Goal: Task Accomplishment & Management: Use online tool/utility

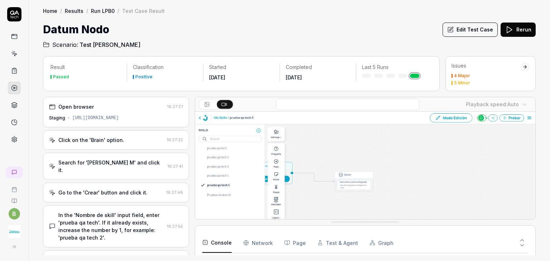
scroll to position [67, 0]
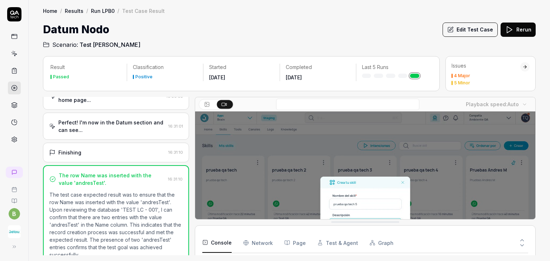
click at [16, 37] on icon at bounding box center [14, 36] width 6 height 6
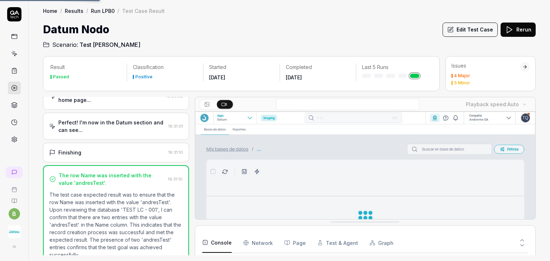
click at [10, 36] on link at bounding box center [14, 36] width 13 height 13
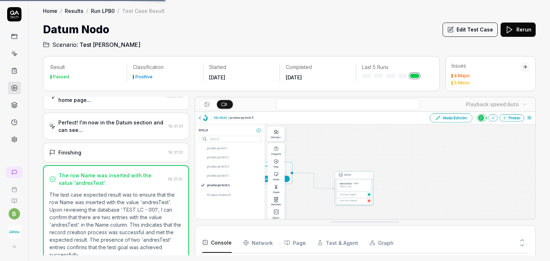
click at [77, 11] on link "Results" at bounding box center [74, 10] width 19 height 7
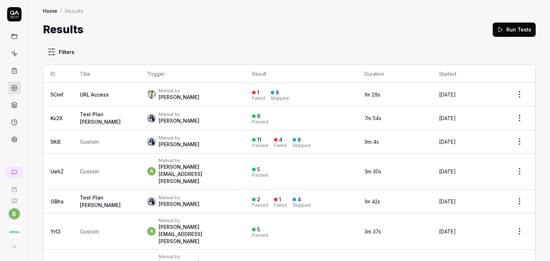
click at [52, 13] on link "Home" at bounding box center [50, 10] width 14 height 7
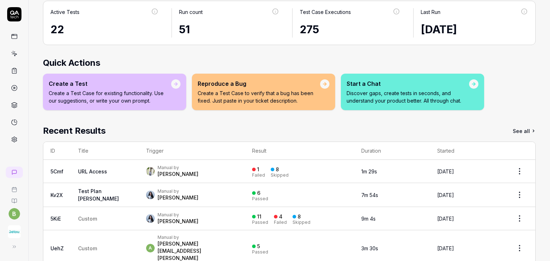
scroll to position [6, 0]
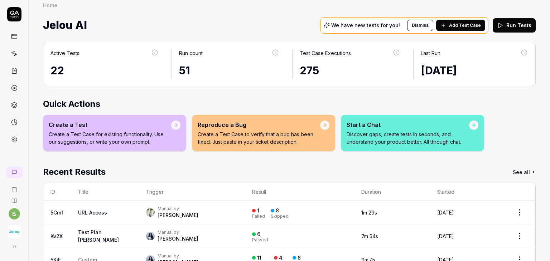
click at [10, 139] on link at bounding box center [14, 139] width 13 height 13
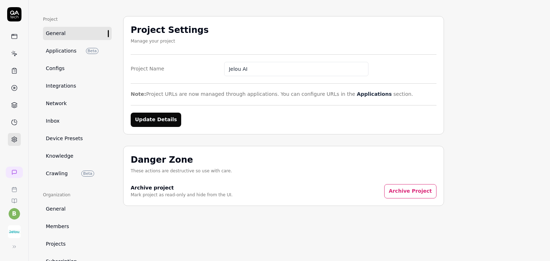
scroll to position [72, 0]
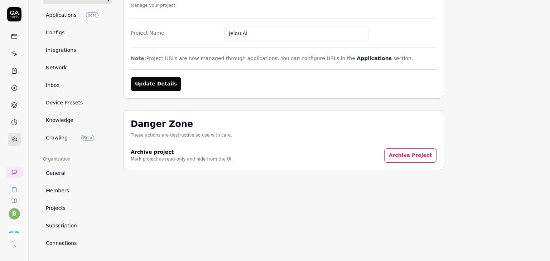
click at [68, 170] on link "General" at bounding box center [77, 173] width 69 height 13
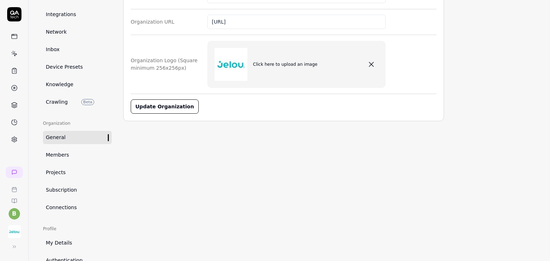
scroll to position [36, 0]
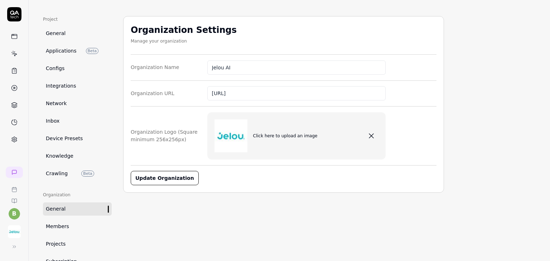
click at [47, 31] on span "General" at bounding box center [56, 34] width 20 height 8
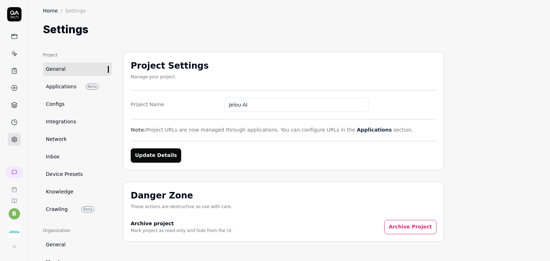
click at [18, 40] on link at bounding box center [14, 36] width 13 height 13
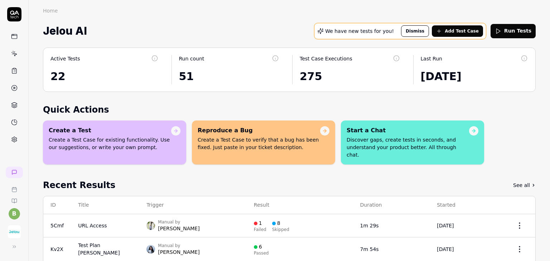
click at [461, 33] on span "Add Test Case" at bounding box center [462, 31] width 34 height 6
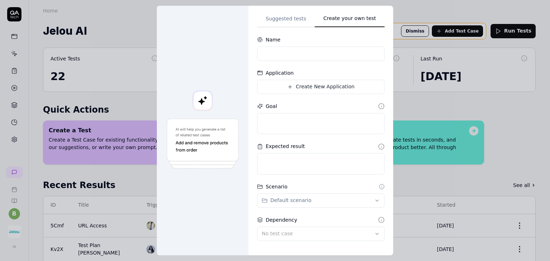
click at [315, 121] on div "Suggested tests Create your own test Name Application Create New Application Go…" at bounding box center [321, 130] width 128 height 233
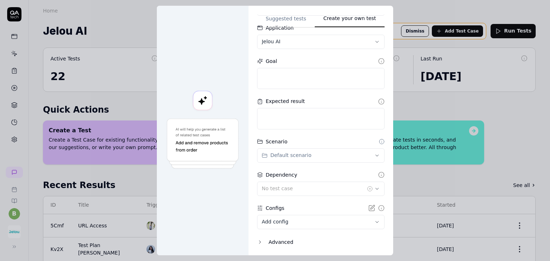
scroll to position [67, 0]
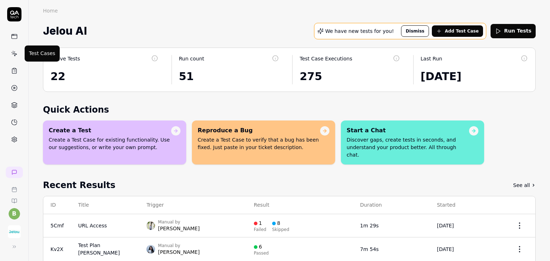
click at [13, 56] on icon at bounding box center [14, 54] width 6 height 6
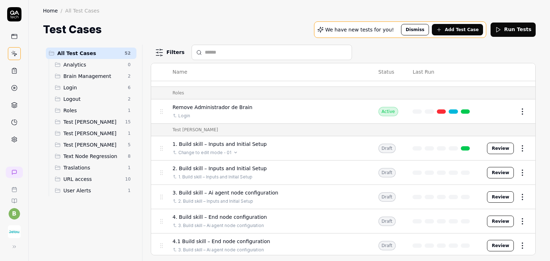
scroll to position [287, 0]
